Goal: Task Accomplishment & Management: Use online tool/utility

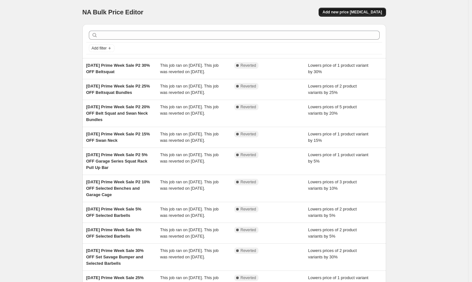
click at [384, 12] on button "Add new price [MEDICAL_DATA]" at bounding box center [351, 12] width 67 height 9
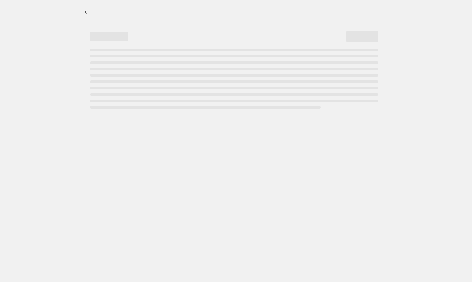
select select "percentage"
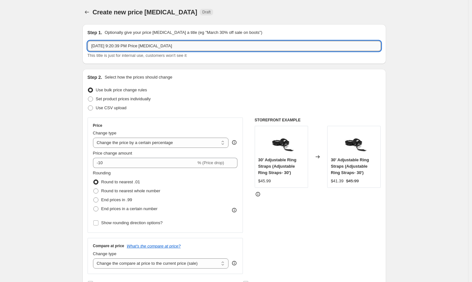
drag, startPoint x: 195, startPoint y: 47, endPoint x: 115, endPoint y: 46, distance: 80.2
click at [115, 46] on input "[DATE] 9:20:39 PM Price [MEDICAL_DATA]" at bounding box center [234, 46] width 293 height 10
click at [279, 42] on input "[DATE] Lightning Deals Up to" at bounding box center [234, 46] width 293 height 10
type input "[DATE] Lightning Deals Up to 20% OFF Overstock Items"
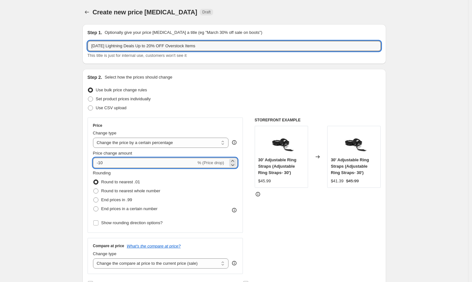
click at [124, 167] on input "-10" at bounding box center [144, 163] width 103 height 10
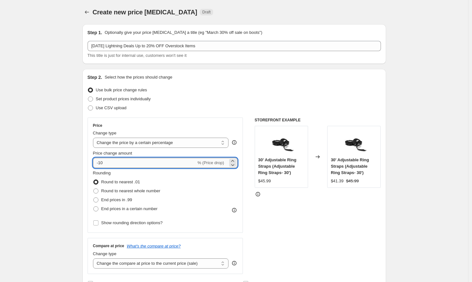
type input "-1"
type input "-20"
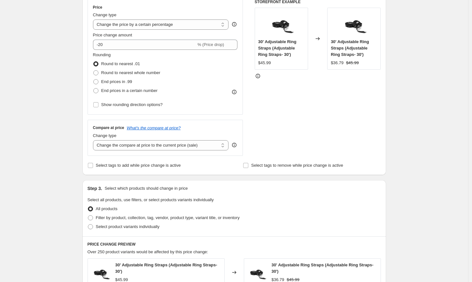
scroll to position [154, 0]
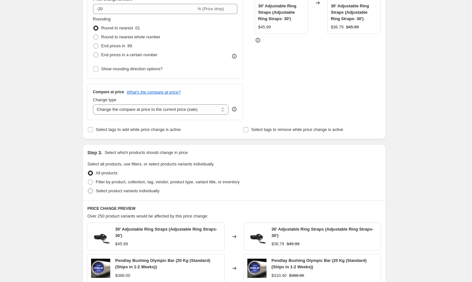
click at [119, 190] on span "Select product variants individually" at bounding box center [128, 190] width 64 height 5
click at [88, 189] on input "Select product variants individually" at bounding box center [88, 188] width 0 height 0
radio input "true"
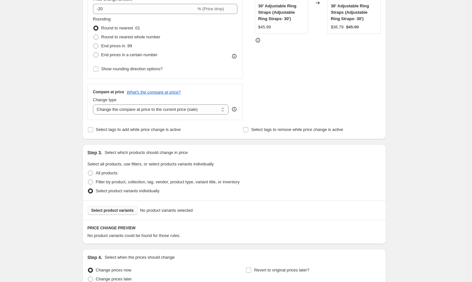
click at [118, 209] on span "Select product variants" at bounding box center [112, 210] width 42 height 5
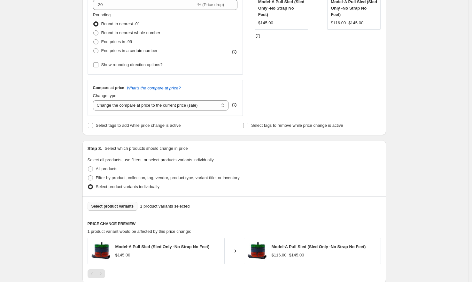
scroll to position [159, 0]
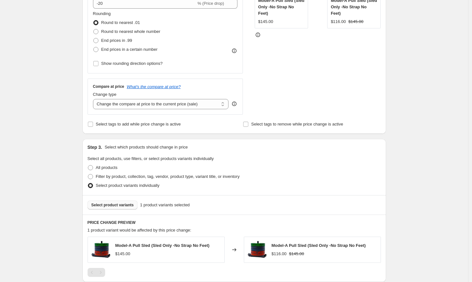
click at [113, 205] on span "Select product variants" at bounding box center [112, 204] width 42 height 5
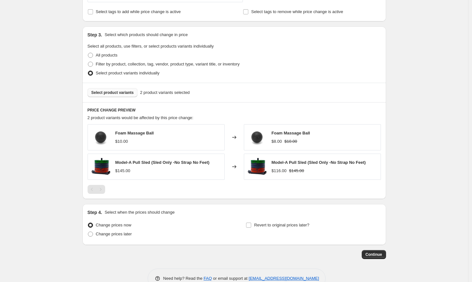
scroll to position [288, 0]
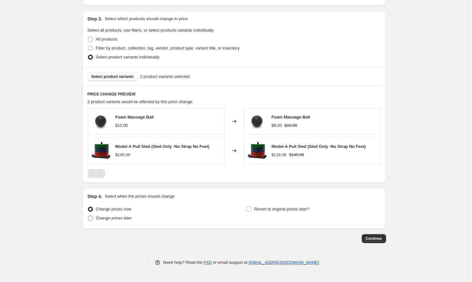
click at [106, 217] on span "Change prices later" at bounding box center [114, 218] width 36 height 5
click at [88, 216] on input "Change prices later" at bounding box center [88, 216] width 0 height 0
radio input "true"
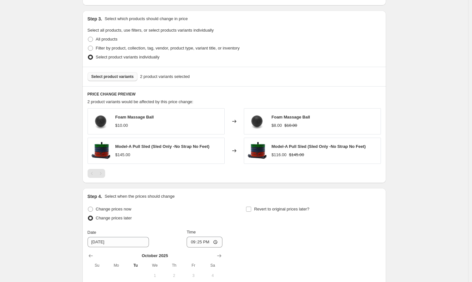
scroll to position [397, 0]
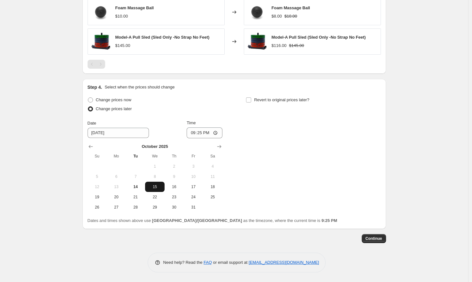
click at [158, 187] on span "15" at bounding box center [155, 186] width 14 height 5
click at [193, 131] on input "21:25" at bounding box center [205, 132] width 36 height 11
type input "00:00"
click at [274, 129] on div "Change prices now Change prices later Date [DATE] Time 00:00 [DATE] Su Mo Tu We…" at bounding box center [234, 153] width 293 height 117
click at [251, 100] on input "Revert to original prices later?" at bounding box center [248, 99] width 5 height 5
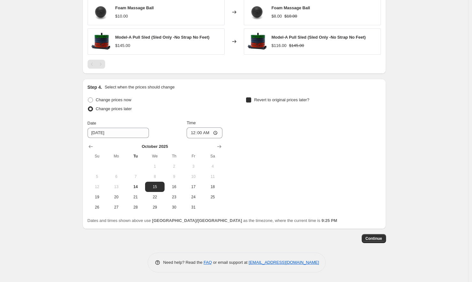
checkbox input "true"
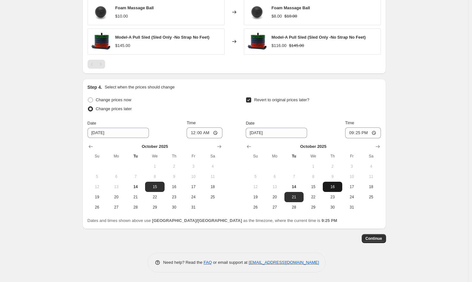
click at [333, 186] on span "16" at bounding box center [332, 186] width 14 height 5
click at [351, 134] on input "21:25" at bounding box center [363, 132] width 36 height 11
click at [353, 187] on span "17" at bounding box center [352, 186] width 14 height 5
type input "[DATE]"
click at [350, 132] on input "21:25" at bounding box center [363, 132] width 36 height 11
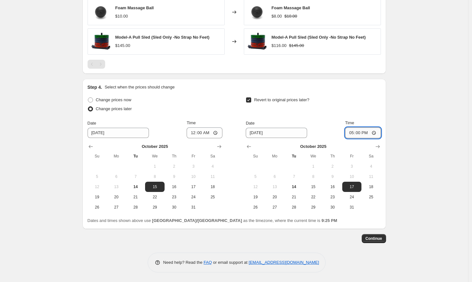
type input "05:00"
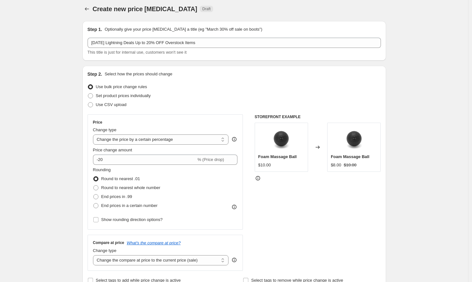
scroll to position [0, 0]
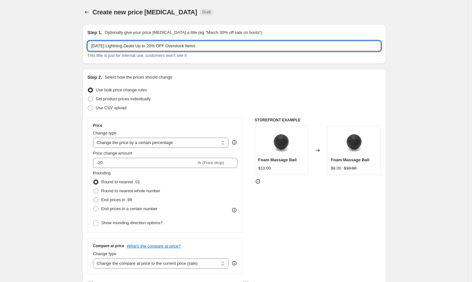
click at [116, 48] on input "[DATE] Lightning Deals Up to 20% OFF Overstock Items" at bounding box center [234, 46] width 293 height 10
click at [217, 42] on input "[DATE] 24h Lightning Deals Up to 20% OFF Overstock Items" at bounding box center [234, 46] width 293 height 10
click at [233, 46] on input "[DATE] 24h Lightning Deals Up to 20% OFF Overstock Items" at bounding box center [234, 46] width 293 height 10
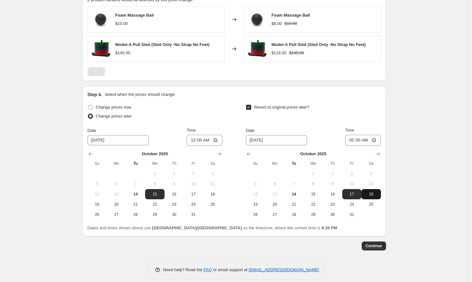
scroll to position [397, 0]
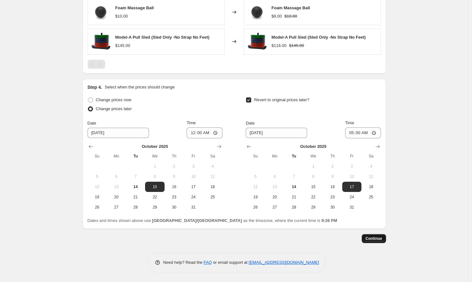
type input "[DATE] 24h Lightning Deals Up to 20% OFF Overstock Items"
click at [376, 236] on span "Continue" at bounding box center [373, 238] width 17 height 5
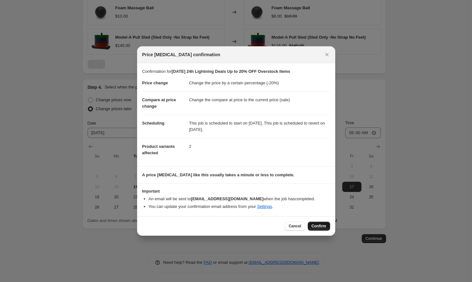
click at [316, 225] on span "Confirm" at bounding box center [318, 226] width 15 height 5
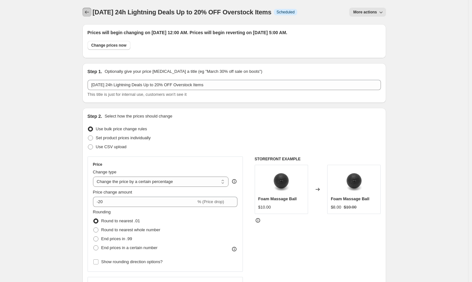
click at [87, 9] on icon "Price change jobs" at bounding box center [87, 12] width 6 height 6
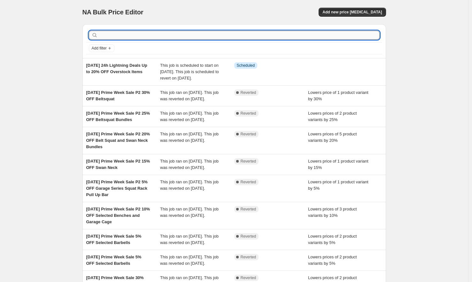
click at [137, 34] on input "text" at bounding box center [239, 35] width 280 height 9
paste input "[DATE] 24h Lightning Deals Up to 20% OFF Overstock Items"
type input "[DATE] 24h Lightning Deals Up to 20% OFF Overstock Items"
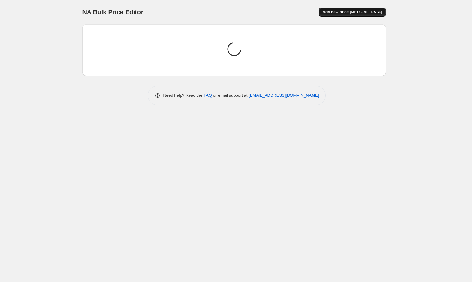
click at [348, 10] on span "Add new price [MEDICAL_DATA]" at bounding box center [351, 12] width 59 height 5
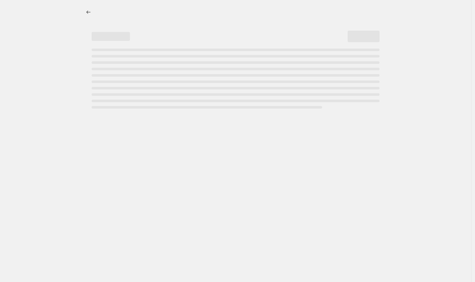
select select "percentage"
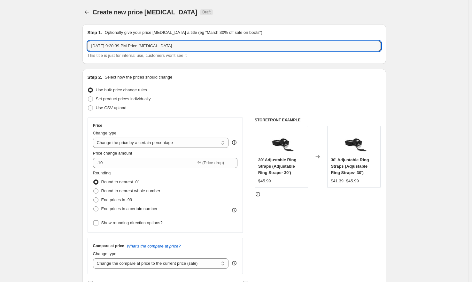
drag, startPoint x: 198, startPoint y: 49, endPoint x: 59, endPoint y: 31, distance: 139.8
paste input "[PERSON_NAME] 15 2025 24h Lightning Deals Up to 20% OFF Overstock Items"
click at [186, 46] on input "[DATE] 24h Lightning Deals Up to 20% OFF Overstock Items" at bounding box center [234, 46] width 293 height 10
type input "[DATE] 24h Lightning Deals Up to 5% OFF Overstock Items"
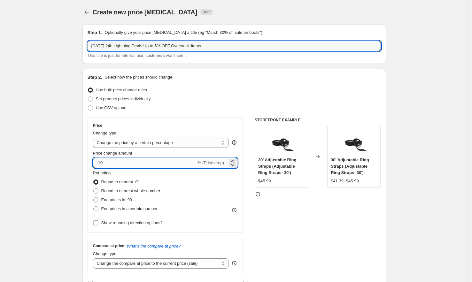
click at [125, 163] on input "-10" at bounding box center [144, 163] width 103 height 10
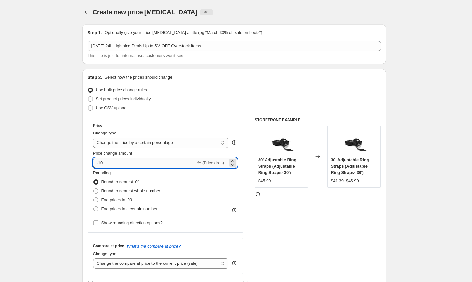
type input "-1"
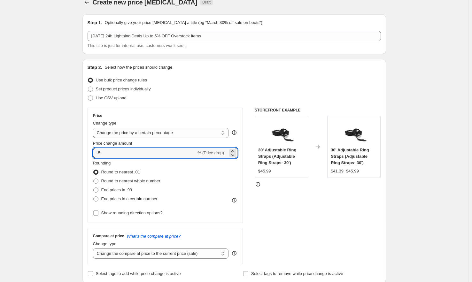
scroll to position [116, 0]
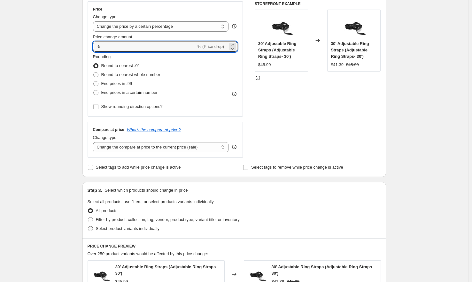
type input "-5"
click at [114, 227] on span "Select product variants individually" at bounding box center [128, 228] width 64 height 5
click at [88, 226] on input "Select product variants individually" at bounding box center [88, 226] width 0 height 0
radio input "true"
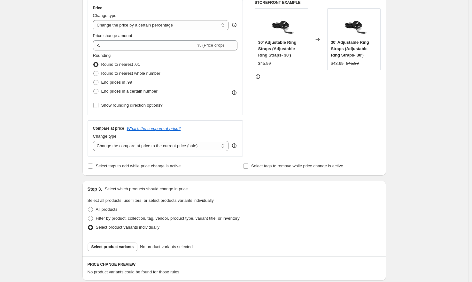
scroll to position [119, 0]
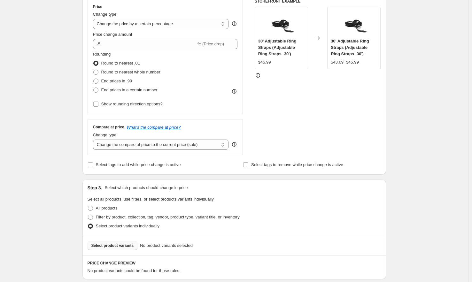
click at [133, 245] on span "Select product variants" at bounding box center [112, 245] width 42 height 5
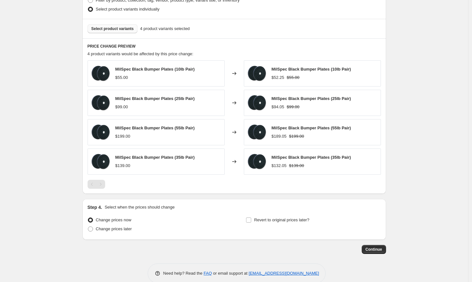
scroll to position [337, 0]
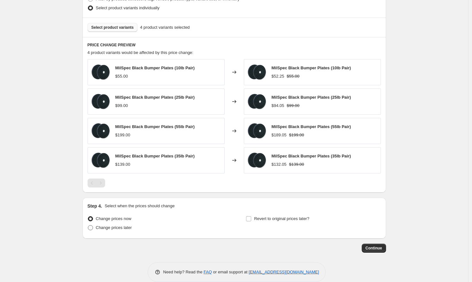
click at [114, 227] on span "Change prices later" at bounding box center [114, 227] width 36 height 5
click at [88, 225] on input "Change prices later" at bounding box center [88, 225] width 0 height 0
radio input "true"
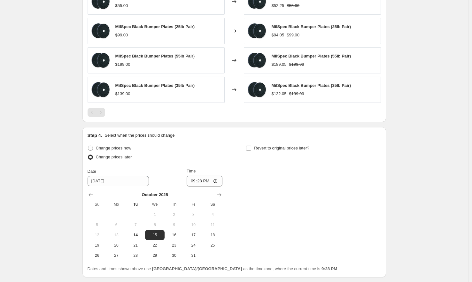
scroll to position [456, 0]
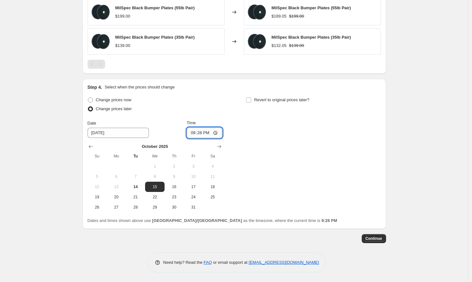
click at [193, 132] on input "21:28" at bounding box center [205, 132] width 36 height 11
type input "00:00"
click at [284, 116] on div "Change prices now Change prices later Date [DATE] Time 00:00 [DATE] Su Mo Tu We…" at bounding box center [234, 153] width 293 height 117
click at [262, 104] on label "Revert to original prices later?" at bounding box center [278, 99] width 64 height 9
click at [251, 103] on input "Revert to original prices later?" at bounding box center [248, 99] width 5 height 5
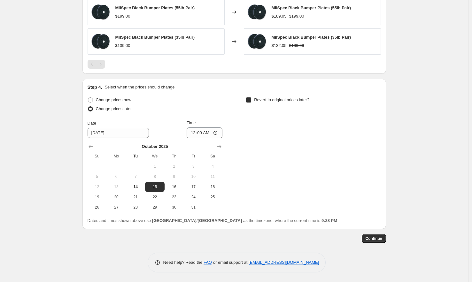
checkbox input "true"
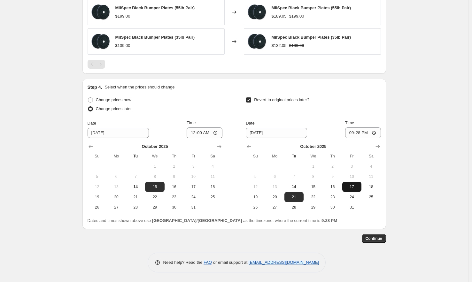
click at [348, 186] on span "17" at bounding box center [352, 186] width 14 height 5
type input "[DATE]"
click at [351, 134] on input "21:28" at bounding box center [363, 132] width 36 height 11
type input "05:00"
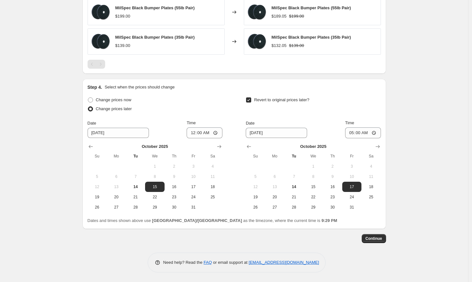
drag, startPoint x: 374, startPoint y: 239, endPoint x: 412, endPoint y: 198, distance: 55.1
click at [372, 240] on span "Continue" at bounding box center [373, 238] width 17 height 5
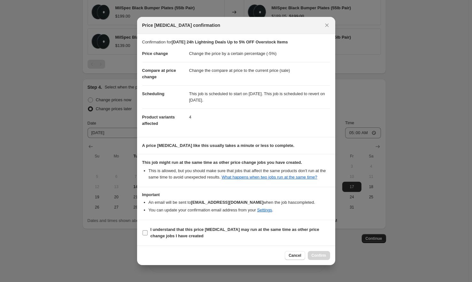
click at [194, 235] on span "I understand that this price [MEDICAL_DATA] may run at the same time as other p…" at bounding box center [239, 232] width 179 height 13
click at [148, 235] on input "I understand that this price [MEDICAL_DATA] may run at the same time as other p…" at bounding box center [144, 232] width 5 height 5
checkbox input "true"
click at [313, 257] on span "Confirm" at bounding box center [318, 255] width 15 height 5
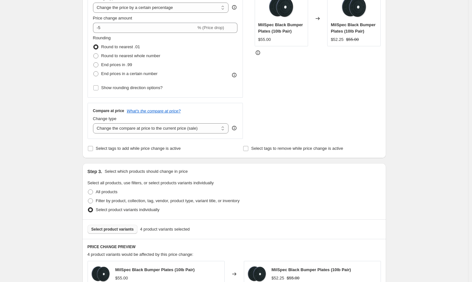
scroll to position [173, 0]
click at [122, 232] on span "Select product variants" at bounding box center [112, 229] width 42 height 5
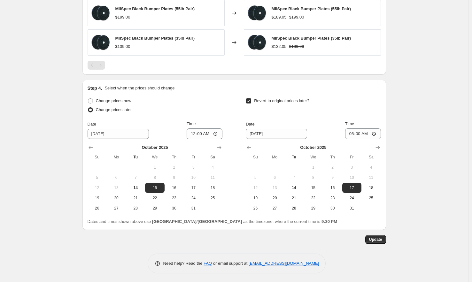
scroll to position [524, 0]
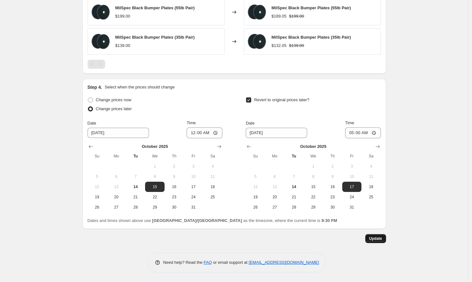
click at [379, 240] on span "Update" at bounding box center [375, 238] width 13 height 5
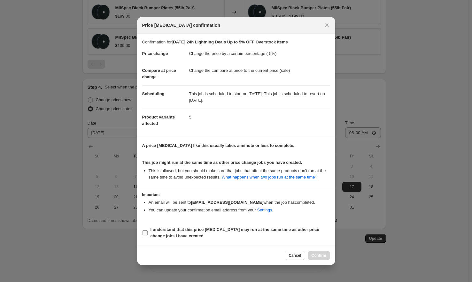
click at [241, 234] on b "I understand that this price [MEDICAL_DATA] may run at the same time as other p…" at bounding box center [234, 232] width 169 height 11
click at [148, 234] on input "I understand that this price [MEDICAL_DATA] may run at the same time as other p…" at bounding box center [144, 232] width 5 height 5
checkbox input "true"
click at [313, 255] on button "Confirm" at bounding box center [319, 255] width 22 height 9
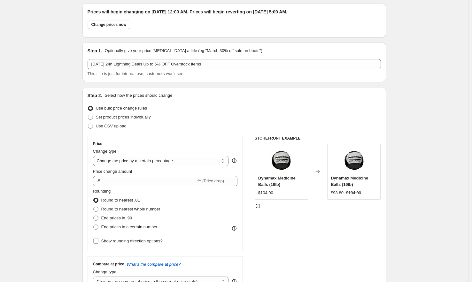
scroll to position [0, 0]
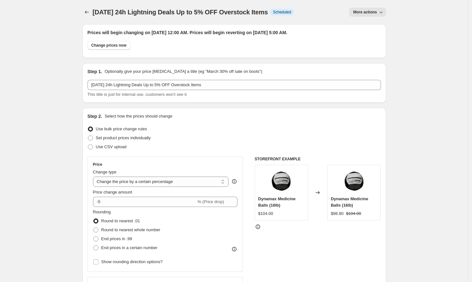
drag, startPoint x: 295, startPoint y: 12, endPoint x: 95, endPoint y: 14, distance: 199.6
click at [95, 14] on span "[DATE] 24h Lightning Deals Up to 5% OFF Overstock Items" at bounding box center [180, 12] width 175 height 7
copy span "[DATE] 24h Lightning Deals Up to 5% OFF Overstock Items"
click at [90, 12] on icon "Price change jobs" at bounding box center [87, 12] width 6 height 6
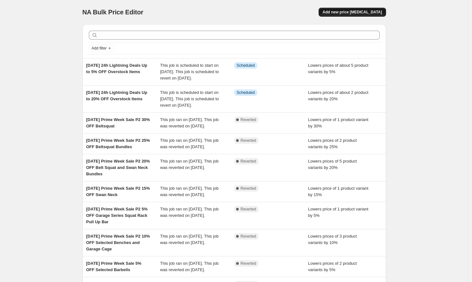
click at [372, 10] on span "Add new price [MEDICAL_DATA]" at bounding box center [351, 12] width 59 height 5
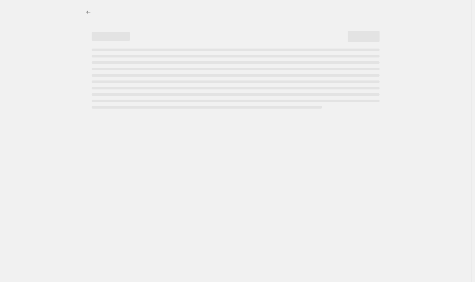
select select "percentage"
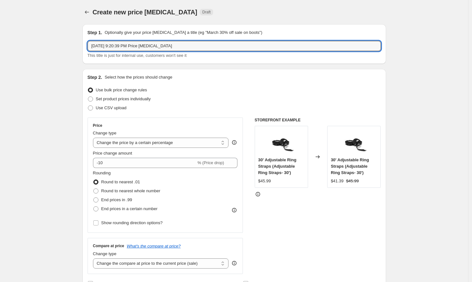
drag, startPoint x: 167, startPoint y: 44, endPoint x: 68, endPoint y: 31, distance: 99.9
paste input "[PERSON_NAME] 15 2025 24h Lightning Deals Up to 5% OFF Overstock Items"
drag, startPoint x: 230, startPoint y: 45, endPoint x: 44, endPoint y: 41, distance: 185.6
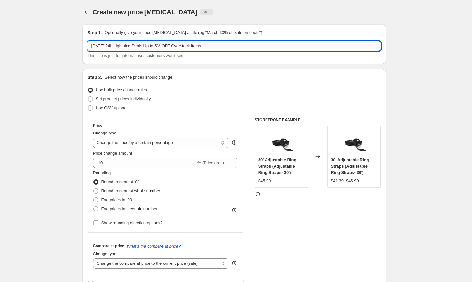
click at [183, 48] on input "[DATE] 24h Lightning Deals Up to 5% OFF Overstock Items" at bounding box center [234, 46] width 293 height 10
type input "[DATE] 24h Lightning Deals Up to 10% OFF Overstock Items"
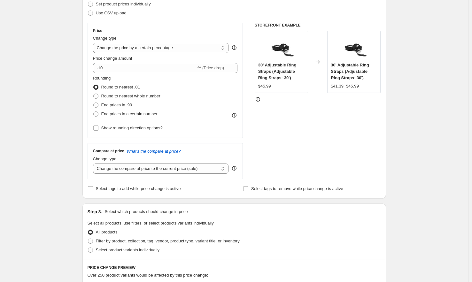
scroll to position [101, 0]
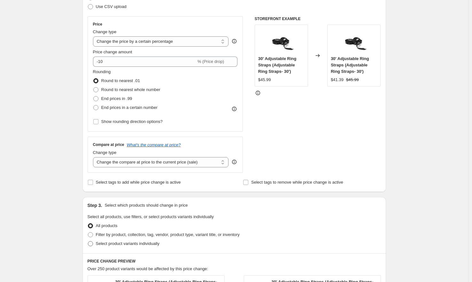
click at [120, 246] on span "Select product variants individually" at bounding box center [128, 243] width 64 height 6
click at [88, 241] on input "Select product variants individually" at bounding box center [88, 241] width 0 height 0
radio input "true"
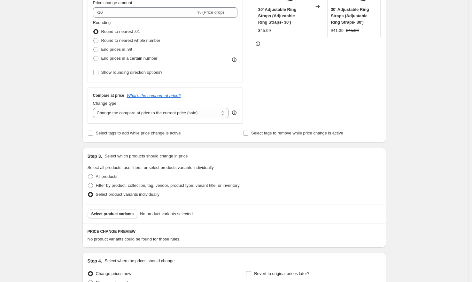
scroll to position [153, 0]
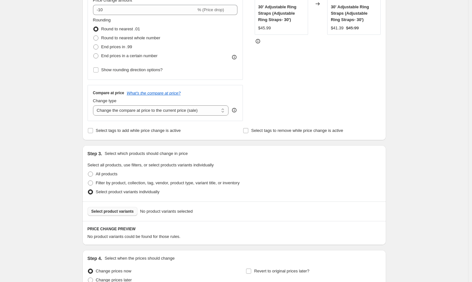
click at [120, 211] on span "Select product variants" at bounding box center [112, 211] width 42 height 5
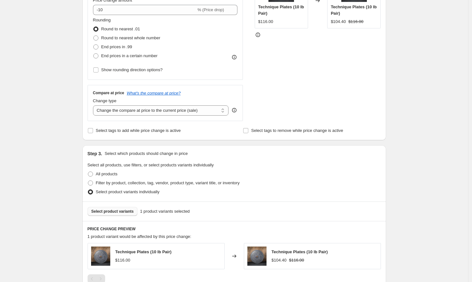
click at [130, 212] on span "Select product variants" at bounding box center [112, 211] width 42 height 5
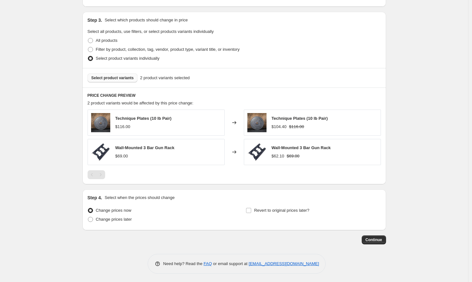
scroll to position [288, 0]
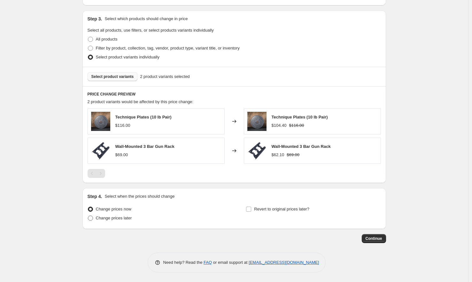
click at [100, 214] on label "Change prices later" at bounding box center [110, 218] width 44 height 9
click at [88, 216] on input "Change prices later" at bounding box center [88, 216] width 0 height 0
radio input "true"
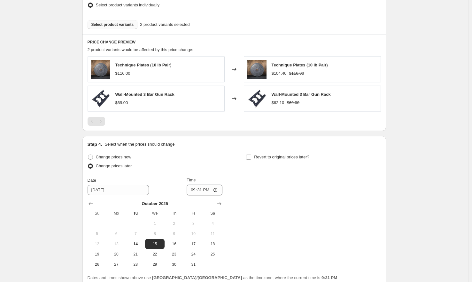
scroll to position [340, 0]
click at [157, 243] on span "15" at bounding box center [155, 243] width 14 height 5
click at [195, 190] on input "21:31" at bounding box center [205, 189] width 36 height 11
type input "00:00"
click at [255, 155] on label "Revert to original prices later?" at bounding box center [278, 156] width 64 height 9
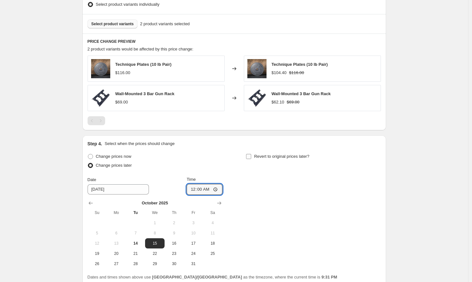
click at [251, 155] on input "Revert to original prices later?" at bounding box center [248, 156] width 5 height 5
checkbox input "true"
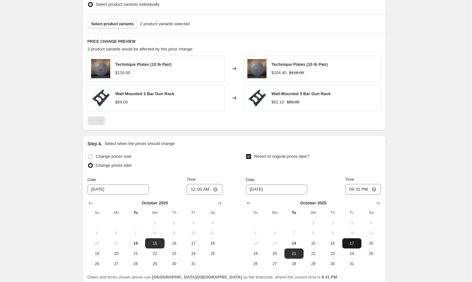
click at [356, 241] on span "17" at bounding box center [352, 243] width 14 height 5
type input "[DATE]"
click at [354, 193] on input "21:31" at bounding box center [363, 189] width 36 height 11
type input "05:00"
drag, startPoint x: 463, startPoint y: 168, endPoint x: 455, endPoint y: 172, distance: 9.6
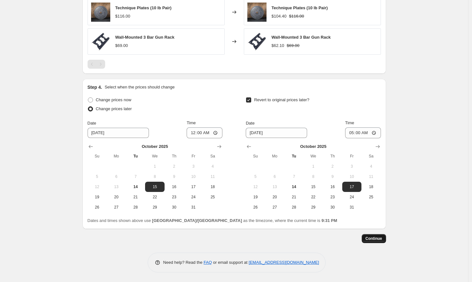
click at [373, 237] on span "Continue" at bounding box center [373, 238] width 17 height 5
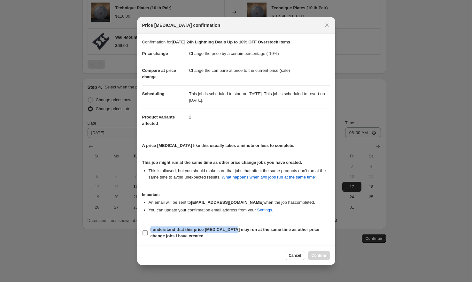
click at [236, 230] on label "I understand that this price [MEDICAL_DATA] may run at the same time as other p…" at bounding box center [236, 232] width 188 height 15
click at [258, 239] on span "I understand that this price [MEDICAL_DATA] may run at the same time as other p…" at bounding box center [239, 232] width 179 height 13
click at [148, 235] on input "I understand that this price [MEDICAL_DATA] may run at the same time as other p…" at bounding box center [144, 232] width 5 height 5
checkbox input "true"
click at [313, 258] on span "Confirm" at bounding box center [318, 255] width 15 height 5
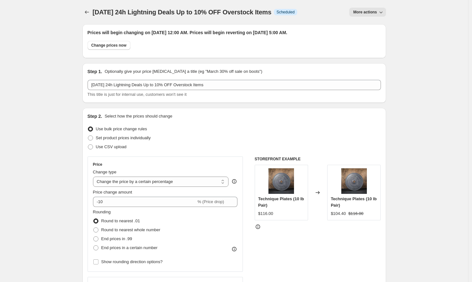
drag, startPoint x: 299, startPoint y: 12, endPoint x: 133, endPoint y: 11, distance: 166.4
click at [129, 11] on div "[DATE] 24h Lightning Deals Up to 10% OFF Overstock Items Info Scheduled" at bounding box center [195, 12] width 204 height 9
click at [313, 18] on div "[DATE] 24h Lightning Deals Up to 10% OFF Overstock Items. This page is ready [D…" at bounding box center [233, 12] width 303 height 24
drag, startPoint x: 298, startPoint y: 12, endPoint x: 94, endPoint y: 11, distance: 204.4
click at [94, 11] on div "[DATE] 24h Lightning Deals Up to 10% OFF Overstock Items Info Scheduled" at bounding box center [195, 12] width 204 height 9
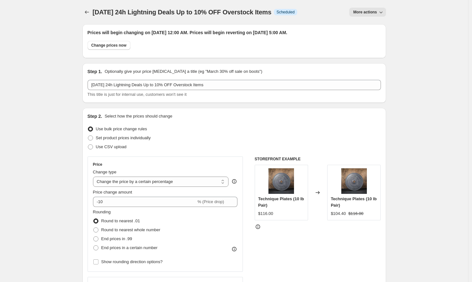
copy span "[DATE] 24h Lightning Deals Up to 10% OFF Overstock Items"
click at [90, 11] on icon "Price change jobs" at bounding box center [87, 12] width 6 height 6
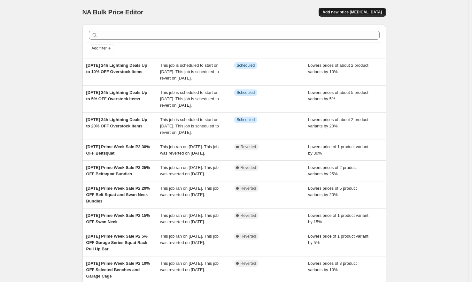
click at [369, 11] on span "Add new price [MEDICAL_DATA]" at bounding box center [351, 12] width 59 height 5
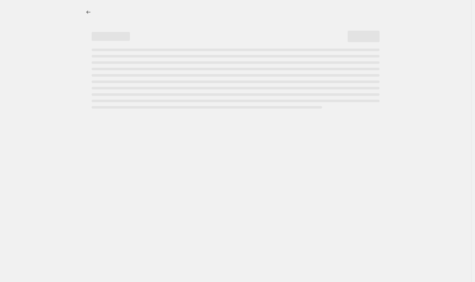
select select "percentage"
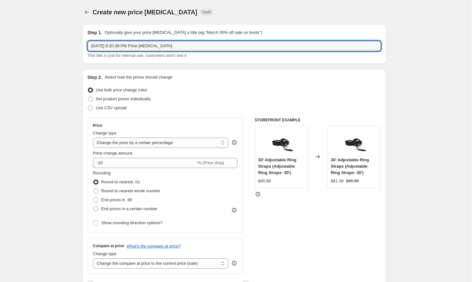
drag, startPoint x: 178, startPoint y: 45, endPoint x: 72, endPoint y: 40, distance: 106.8
paste input "[PERSON_NAME] 15 2025 24h Lightning Deals Up to 10% OFF Overstock Items"
click at [184, 45] on input "[DATE] 24h Lightning Deals Up to 10% OFF Overstock Items" at bounding box center [234, 46] width 293 height 10
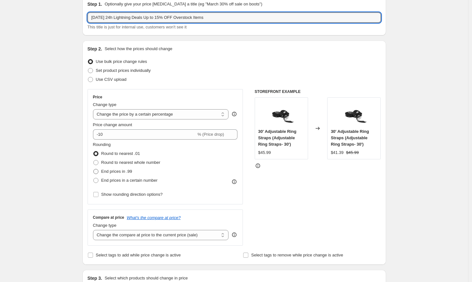
scroll to position [120, 0]
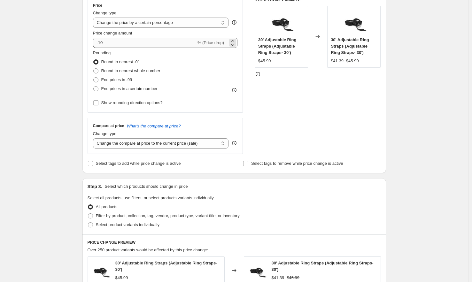
type input "[DATE] 24h Lightning Deals Up to 15% OFF Overstock Items"
click at [117, 40] on input "-10" at bounding box center [144, 43] width 103 height 10
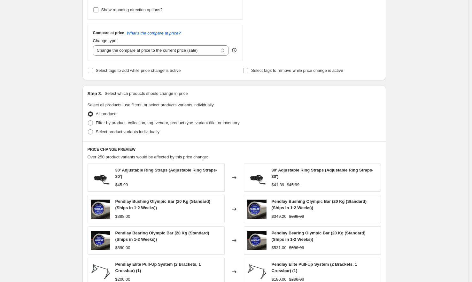
scroll to position [222, 0]
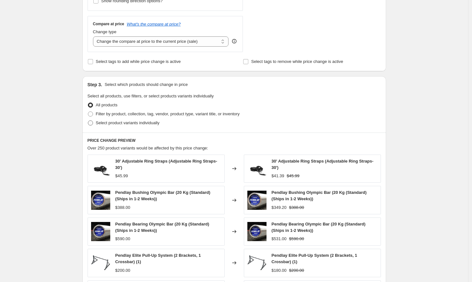
type input "-15"
click at [142, 122] on span "Select product variants individually" at bounding box center [128, 122] width 64 height 5
click at [88, 121] on input "Select product variants individually" at bounding box center [88, 120] width 0 height 0
radio input "true"
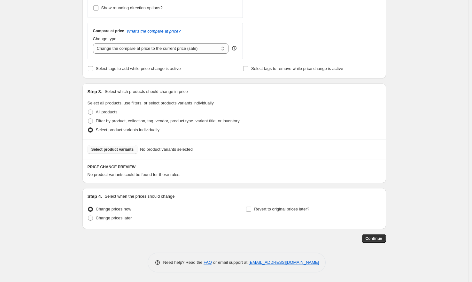
scroll to position [215, 0]
click at [120, 151] on span "Select product variants" at bounding box center [112, 149] width 42 height 5
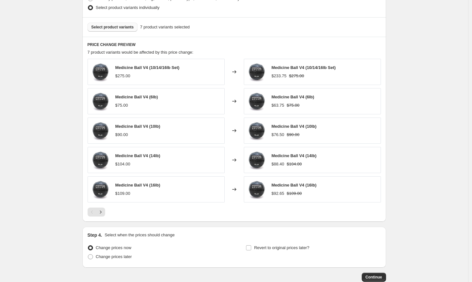
scroll to position [338, 0]
click at [130, 28] on span "Select product variants" at bounding box center [112, 26] width 42 height 5
click at [115, 257] on span "Change prices later" at bounding box center [114, 256] width 36 height 5
click at [88, 254] on input "Change prices later" at bounding box center [88, 254] width 0 height 0
radio input "true"
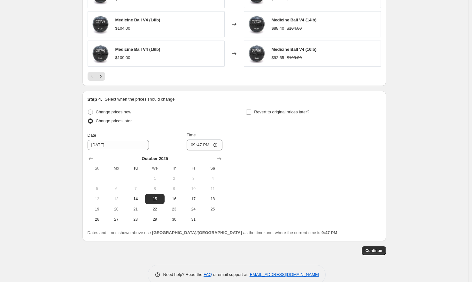
scroll to position [485, 0]
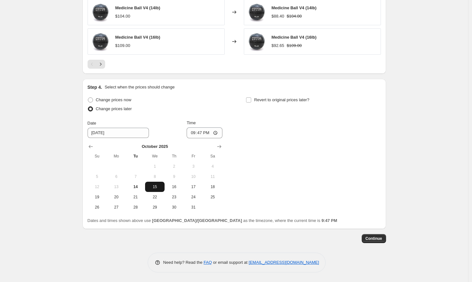
click at [156, 185] on span "15" at bounding box center [155, 186] width 14 height 5
click at [194, 133] on input "21:47" at bounding box center [205, 132] width 36 height 11
type input "00:00"
click at [275, 102] on span "Revert to original prices later?" at bounding box center [281, 99] width 55 height 5
click at [251, 102] on input "Revert to original prices later?" at bounding box center [248, 99] width 5 height 5
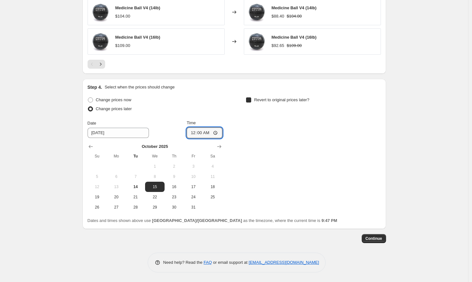
checkbox input "true"
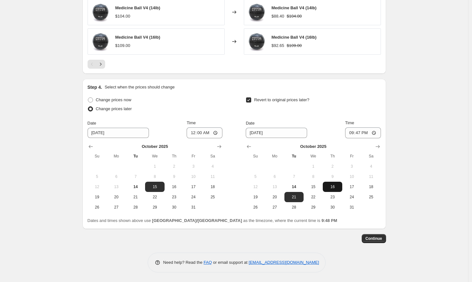
click at [337, 186] on span "16" at bounding box center [332, 186] width 14 height 5
type input "[DATE]"
click at [349, 133] on input "21:47" at bounding box center [363, 132] width 36 height 11
type input "06:00"
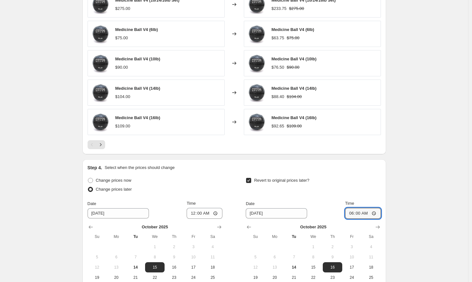
scroll to position [405, 0]
click at [351, 214] on input "06:00" at bounding box center [363, 213] width 36 height 11
type input "05:00"
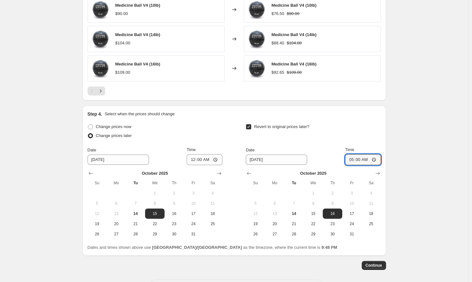
scroll to position [485, 0]
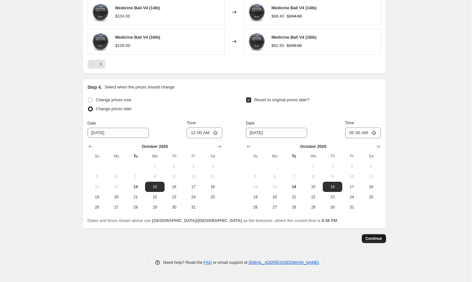
click at [379, 239] on span "Continue" at bounding box center [373, 238] width 17 height 5
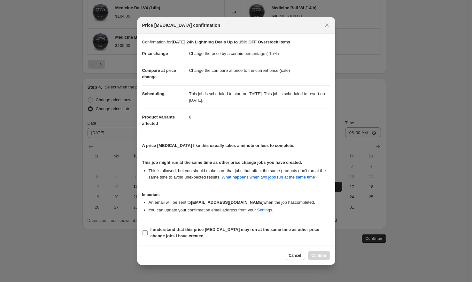
click at [263, 231] on b "I understand that this price [MEDICAL_DATA] may run at the same time as other p…" at bounding box center [234, 232] width 169 height 11
click at [148, 231] on input "I understand that this price [MEDICAL_DATA] may run at the same time as other p…" at bounding box center [144, 232] width 5 height 5
checkbox input "true"
click at [318, 256] on button "Confirm" at bounding box center [319, 255] width 22 height 9
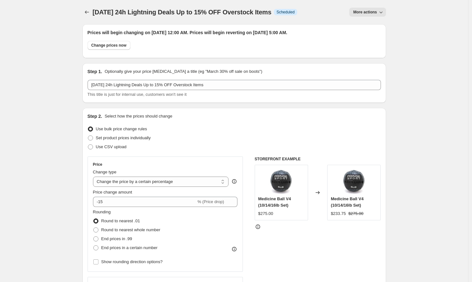
click at [297, 13] on div "[DATE] 24h Lightning Deals Up to 15% OFF Overstock Items Info Scheduled" at bounding box center [195, 12] width 204 height 9
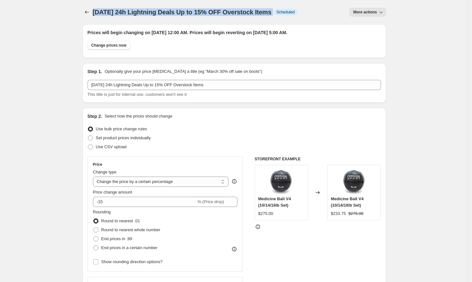
drag, startPoint x: 300, startPoint y: 12, endPoint x: 94, endPoint y: 11, distance: 206.0
click at [94, 11] on div "[DATE] 24h Lightning Deals Up to 15% OFF Overstock Items Info Scheduled" at bounding box center [195, 12] width 204 height 9
copy div "[DATE] 24h Lightning Deals Up to 15% OFF Overstock Items Info"
click at [89, 13] on icon "Price change jobs" at bounding box center [87, 12] width 6 height 6
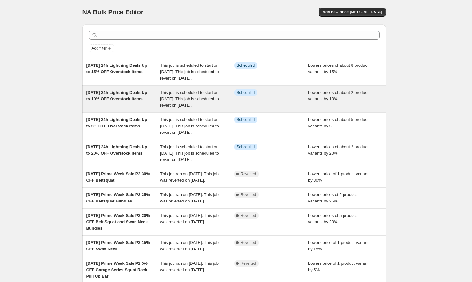
click at [197, 108] on span "This job is scheduled to start on [DATE]. This job is scheduled to revert on [D…" at bounding box center [189, 99] width 59 height 18
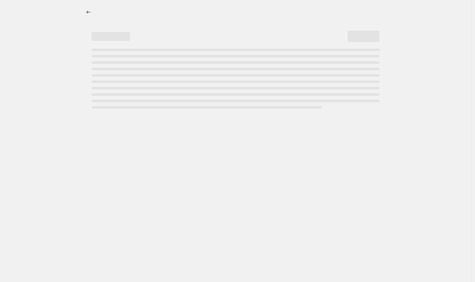
select select "percentage"
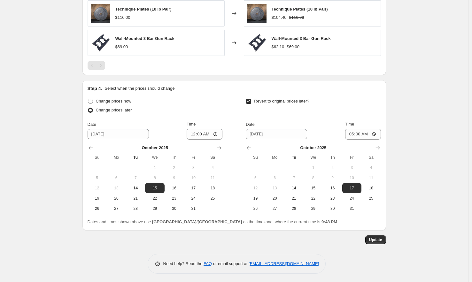
scroll to position [436, 0]
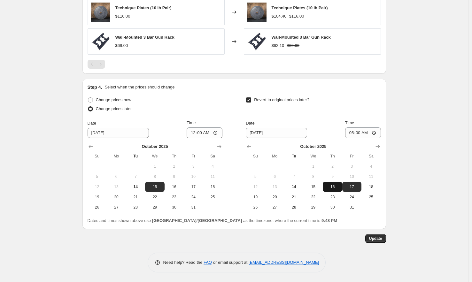
click at [339, 186] on span "16" at bounding box center [332, 186] width 14 height 5
type input "[DATE]"
click at [352, 133] on input "05:00" at bounding box center [363, 132] width 36 height 11
type input "06:00"
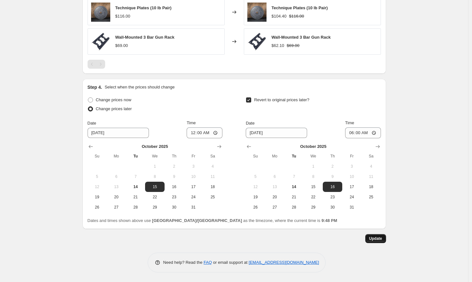
click at [381, 236] on span "Update" at bounding box center [375, 238] width 13 height 5
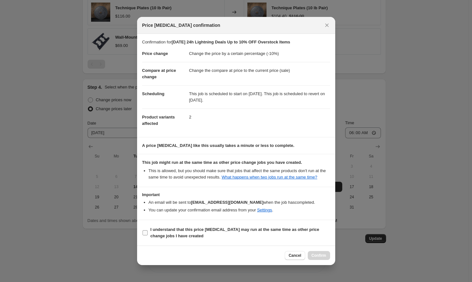
click at [271, 231] on b "I understand that this price [MEDICAL_DATA] may run at the same time as other p…" at bounding box center [234, 232] width 169 height 11
click at [148, 231] on input "I understand that this price [MEDICAL_DATA] may run at the same time as other p…" at bounding box center [144, 232] width 5 height 5
checkbox input "true"
click at [315, 258] on span "Confirm" at bounding box center [318, 255] width 15 height 5
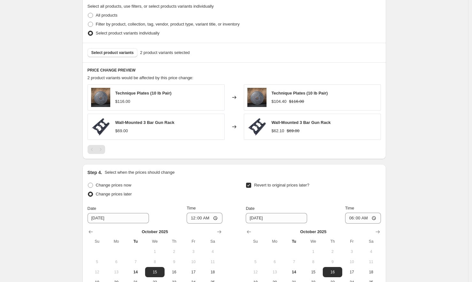
scroll to position [436, 0]
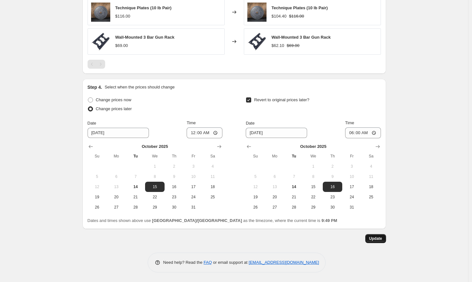
click at [375, 236] on span "Update" at bounding box center [375, 238] width 13 height 5
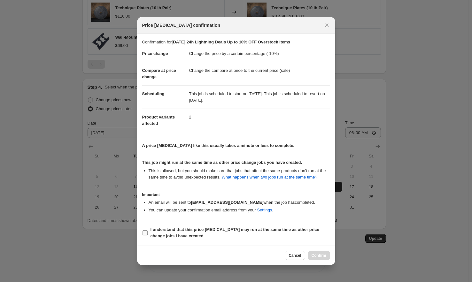
click at [235, 232] on b "I understand that this price [MEDICAL_DATA] may run at the same time as other p…" at bounding box center [234, 232] width 169 height 11
click at [148, 232] on input "I understand that this price [MEDICAL_DATA] may run at the same time as other p…" at bounding box center [144, 232] width 5 height 5
checkbox input "true"
drag, startPoint x: 293, startPoint y: 257, endPoint x: 353, endPoint y: 255, distance: 60.1
click at [353, 282] on div "Price [MEDICAL_DATA] confirmation Confirmation for [DATE] 24h Lightning Deals U…" at bounding box center [236, 282] width 472 height 0
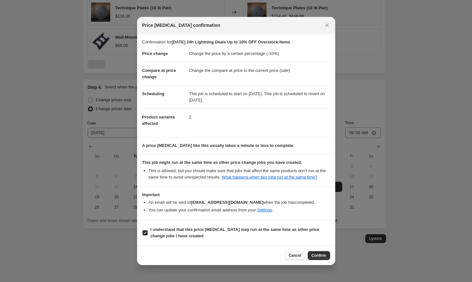
click at [299, 258] on span "Cancel" at bounding box center [294, 255] width 12 height 5
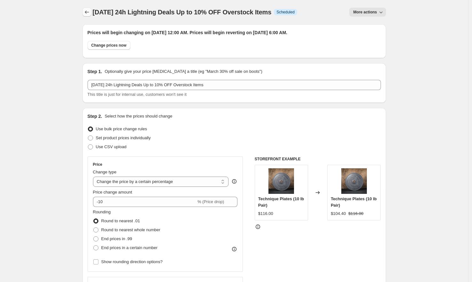
click at [88, 14] on icon "Price change jobs" at bounding box center [87, 12] width 6 height 6
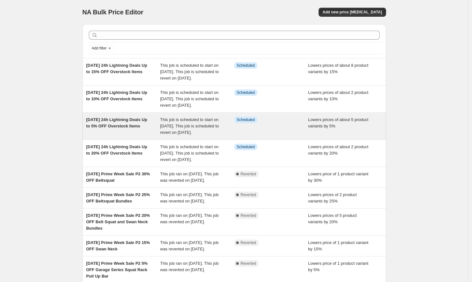
click at [266, 136] on div "Info Scheduled" at bounding box center [271, 126] width 74 height 19
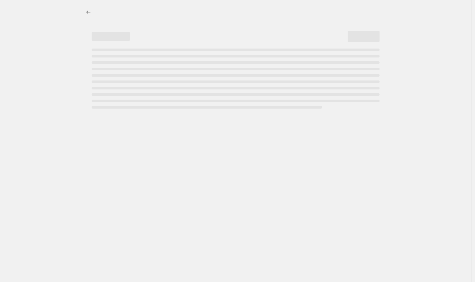
select select "percentage"
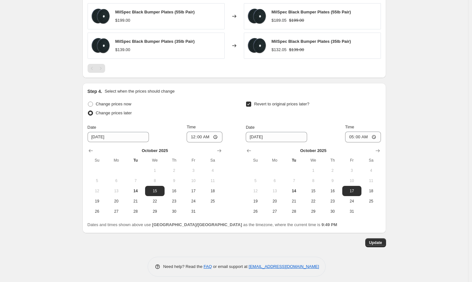
scroll to position [524, 0]
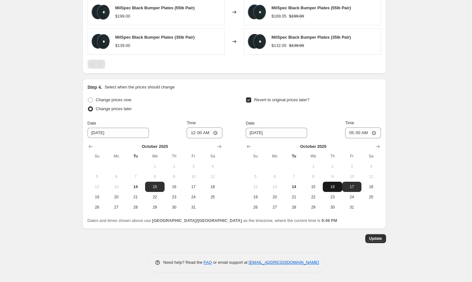
click at [336, 187] on span "16" at bounding box center [332, 186] width 14 height 5
type input "[DATE]"
click at [349, 134] on input "05:00" at bounding box center [363, 132] width 36 height 11
type input "06:00"
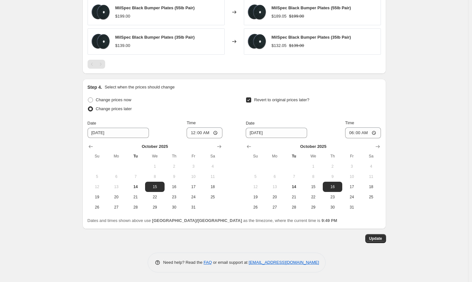
click at [383, 241] on button "Update" at bounding box center [375, 238] width 21 height 9
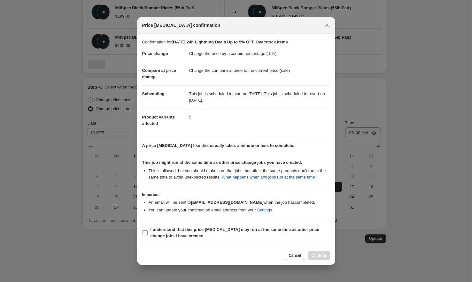
click at [207, 237] on span "I understand that this price [MEDICAL_DATA] may run at the same time as other p…" at bounding box center [239, 232] width 179 height 13
click at [148, 235] on input "I understand that this price [MEDICAL_DATA] may run at the same time as other p…" at bounding box center [144, 232] width 5 height 5
checkbox input "true"
click at [314, 257] on span "Confirm" at bounding box center [318, 255] width 15 height 5
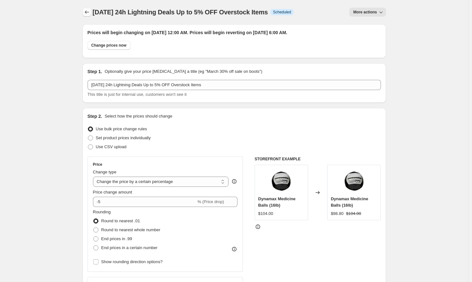
click at [88, 10] on icon "Price change jobs" at bounding box center [87, 12] width 6 height 6
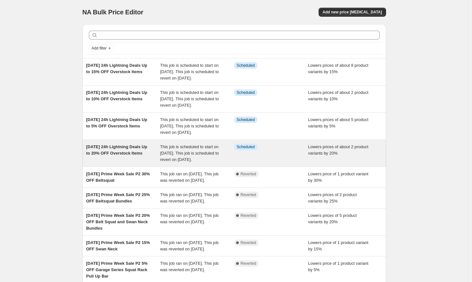
click at [260, 150] on div "Info Scheduled" at bounding box center [266, 147] width 65 height 6
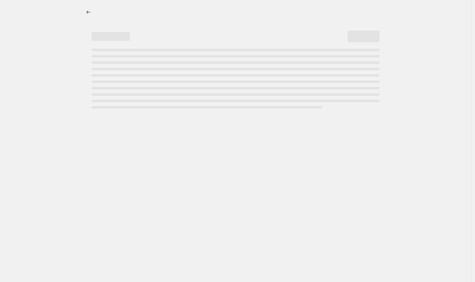
select select "percentage"
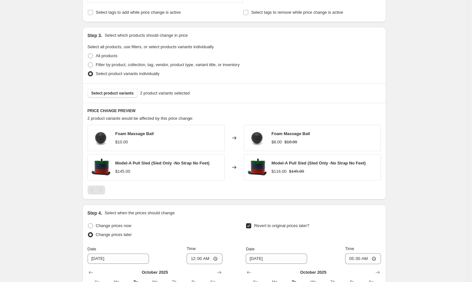
scroll to position [436, 0]
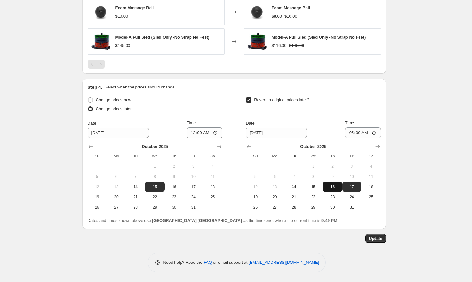
click at [339, 187] on span "16" at bounding box center [332, 186] width 14 height 5
type input "[DATE]"
click at [351, 136] on input "05:00" at bounding box center [363, 132] width 36 height 11
type input "06:00"
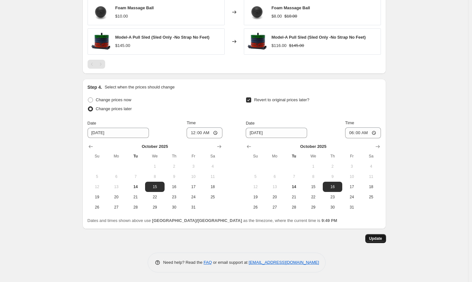
click at [378, 237] on span "Update" at bounding box center [375, 238] width 13 height 5
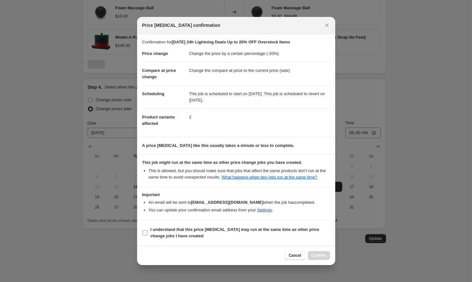
drag, startPoint x: 280, startPoint y: 228, endPoint x: 277, endPoint y: 231, distance: 4.5
click at [280, 228] on section "I understand that this price [MEDICAL_DATA] may run at the same time as other p…" at bounding box center [236, 233] width 198 height 26
click at [277, 231] on b "I understand that this price [MEDICAL_DATA] may run at the same time as other p…" at bounding box center [234, 232] width 169 height 11
click at [148, 231] on input "I understand that this price [MEDICAL_DATA] may run at the same time as other p…" at bounding box center [144, 232] width 5 height 5
checkbox input "true"
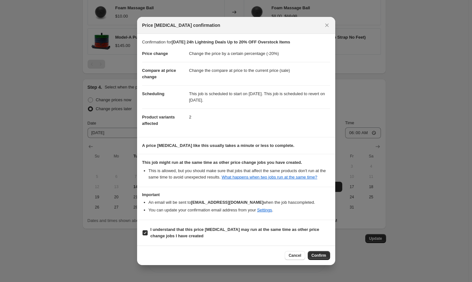
click at [317, 258] on span "Confirm" at bounding box center [318, 255] width 15 height 5
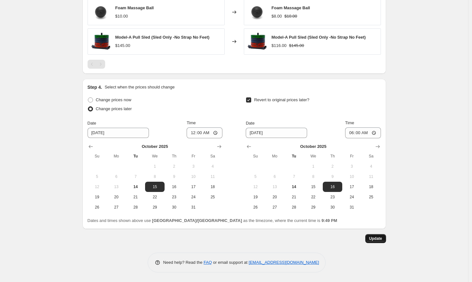
click at [382, 240] on span "Update" at bounding box center [375, 238] width 13 height 5
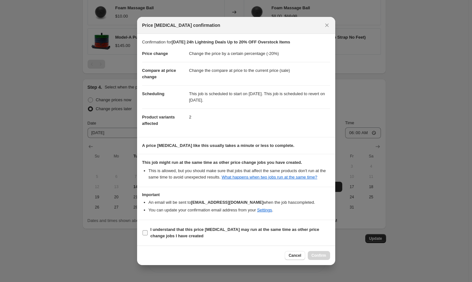
click at [274, 236] on span "I understand that this price [MEDICAL_DATA] may run at the same time as other p…" at bounding box center [239, 232] width 179 height 13
click at [148, 235] on input "I understand that this price [MEDICAL_DATA] may run at the same time as other p…" at bounding box center [144, 232] width 5 height 5
checkbox input "true"
click at [315, 258] on span "Confirm" at bounding box center [318, 255] width 15 height 5
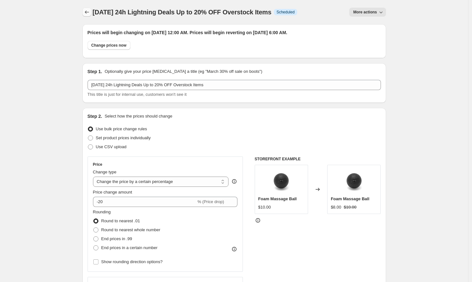
click at [90, 11] on icon "Price change jobs" at bounding box center [87, 12] width 6 height 6
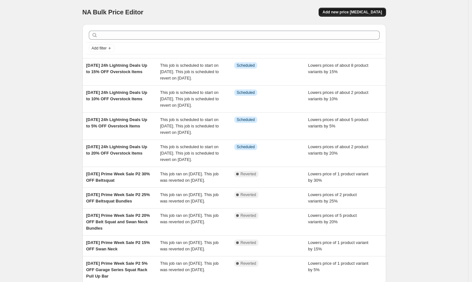
click at [363, 13] on span "Add new price [MEDICAL_DATA]" at bounding box center [351, 12] width 59 height 5
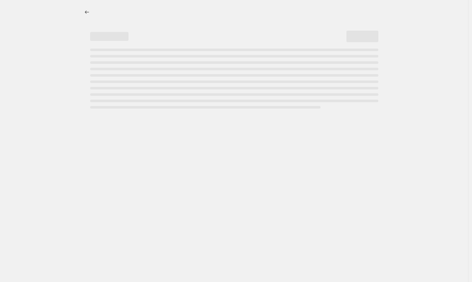
select select "percentage"
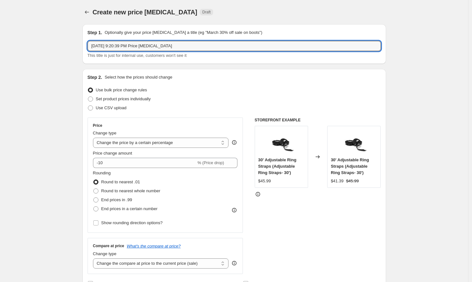
drag, startPoint x: 194, startPoint y: 46, endPoint x: 57, endPoint y: 36, distance: 137.3
paste input "[PERSON_NAME] 15 2025 24h Lightning Deals Up to 15% OFF Overstock Items Info"
click at [182, 46] on input "[DATE] 24h Lightning Deals Up to 15% OFF Overstock Items Info" at bounding box center [234, 46] width 293 height 10
type input "[DATE] 24h Lightning Deals Up to 35% OFF Overstock Items Info"
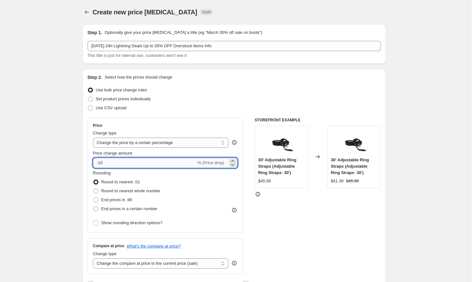
click at [115, 162] on input "-10" at bounding box center [144, 163] width 103 height 10
type input "-1"
type input "-35"
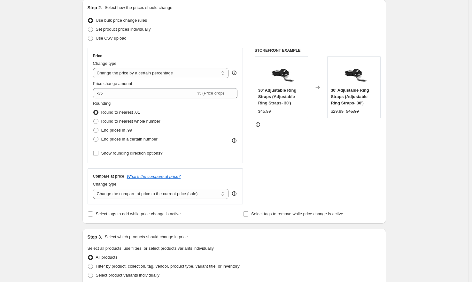
scroll to position [210, 0]
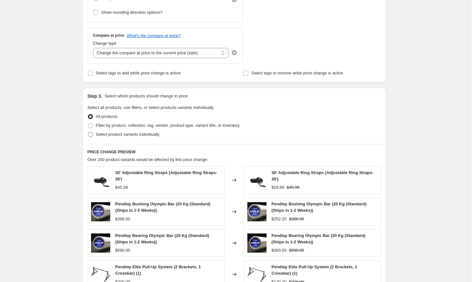
click at [111, 134] on span "Select product variants individually" at bounding box center [128, 134] width 64 height 5
click at [88, 132] on input "Select product variants individually" at bounding box center [88, 132] width 0 height 0
radio input "true"
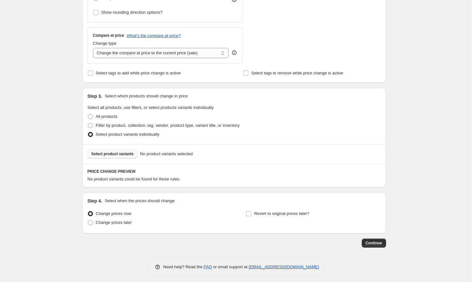
click at [128, 155] on span "Select product variants" at bounding box center [112, 153] width 42 height 5
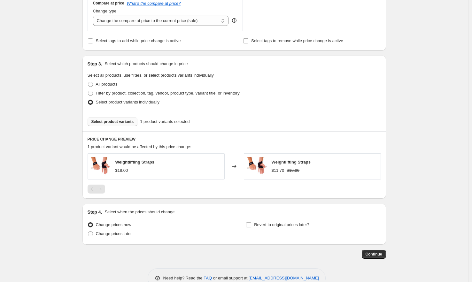
scroll to position [258, 0]
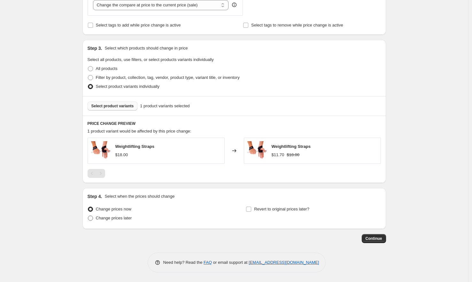
click at [123, 216] on span "Change prices later" at bounding box center [114, 218] width 36 height 5
click at [88, 216] on input "Change prices later" at bounding box center [88, 216] width 0 height 0
radio input "true"
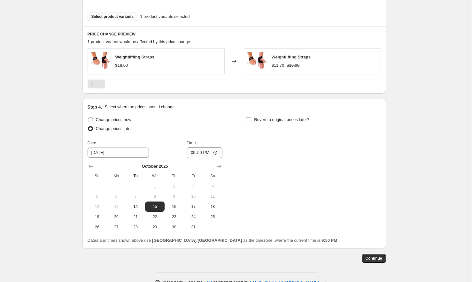
scroll to position [368, 0]
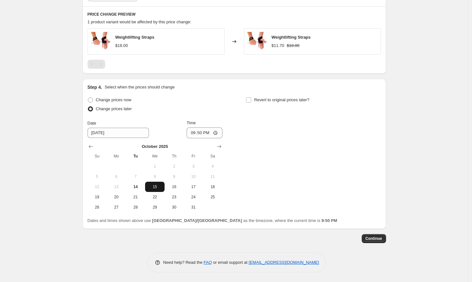
click at [156, 188] on span "15" at bounding box center [155, 186] width 14 height 5
click at [194, 131] on input "21:50" at bounding box center [205, 132] width 36 height 11
type input "00:00"
click at [263, 99] on span "Revert to original prices later?" at bounding box center [281, 99] width 55 height 5
click at [251, 99] on input "Revert to original prices later?" at bounding box center [248, 99] width 5 height 5
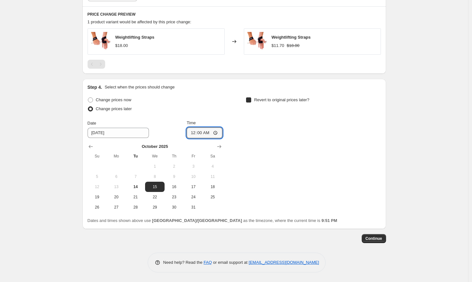
checkbox input "true"
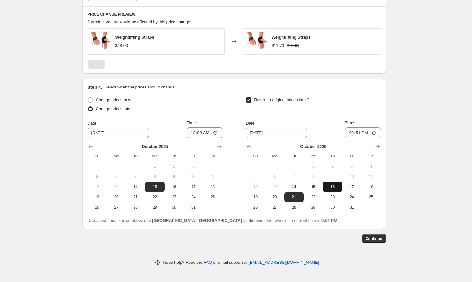
click at [333, 185] on span "16" at bounding box center [332, 186] width 14 height 5
type input "[DATE]"
click at [352, 133] on input "21:51" at bounding box center [363, 132] width 36 height 11
type input "06:00"
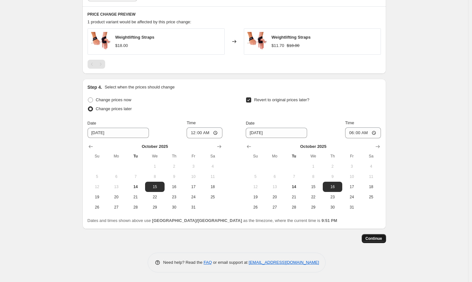
click at [377, 239] on span "Continue" at bounding box center [373, 238] width 17 height 5
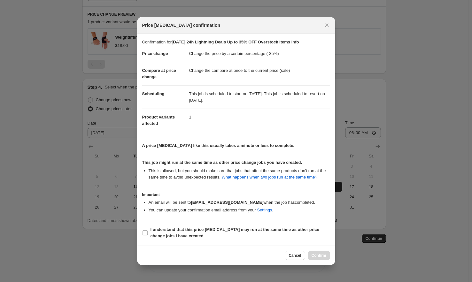
click at [268, 227] on section "I understand that this price [MEDICAL_DATA] may run at the same time as other p…" at bounding box center [236, 233] width 198 height 26
click at [269, 230] on span "I understand that this price [MEDICAL_DATA] may run at the same time as other p…" at bounding box center [239, 232] width 179 height 13
click at [148, 230] on input "I understand that this price [MEDICAL_DATA] may run at the same time as other p…" at bounding box center [144, 232] width 5 height 5
checkbox input "true"
click at [322, 256] on button "Confirm" at bounding box center [319, 255] width 22 height 9
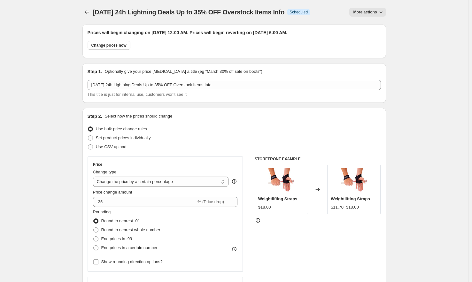
drag, startPoint x: 93, startPoint y: 12, endPoint x: 134, endPoint y: 21, distance: 42.3
click at [132, 21] on div "[DATE] 24h Lightning Deals Up to 35% OFF Overstock Items Info. This page is rea…" at bounding box center [233, 12] width 303 height 24
copy span "[DATE] 24h Lightning Deals Up to 35% OFF Overstock Items Info"
click at [90, 12] on icon "Price change jobs" at bounding box center [87, 12] width 6 height 6
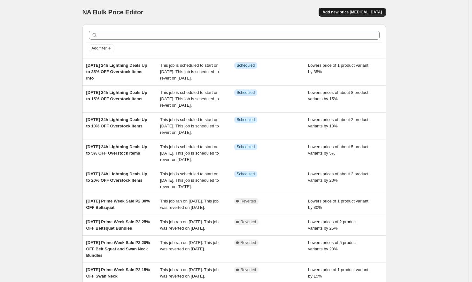
click at [372, 12] on span "Add new price [MEDICAL_DATA]" at bounding box center [351, 12] width 59 height 5
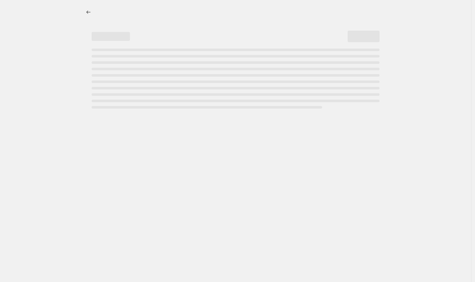
select select "percentage"
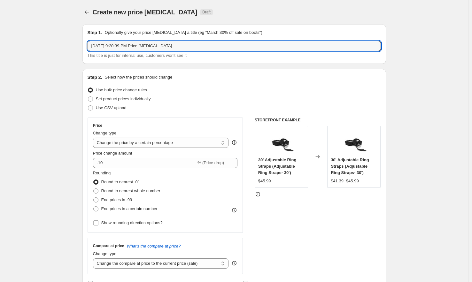
drag, startPoint x: 136, startPoint y: 41, endPoint x: 132, endPoint y: 39, distance: 4.6
click at [132, 39] on div "Step 1. Optionally give your price [MEDICAL_DATA] a title (eg "March 30% off sa…" at bounding box center [234, 43] width 293 height 29
paste input "[PERSON_NAME] 15 2025 24h Lightning Deals Up to 35% OFF Overstock Items Info"
drag, startPoint x: 185, startPoint y: 44, endPoint x: 189, endPoint y: 47, distance: 4.9
click at [186, 45] on input "[DATE] 24h Lightning Deals Up to 35% OFF Overstock Items Info" at bounding box center [234, 46] width 293 height 10
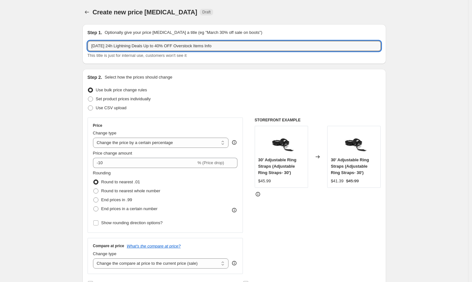
type input "[DATE] 24h Lightning Deals Up to 40% OFF Overstock Items Info"
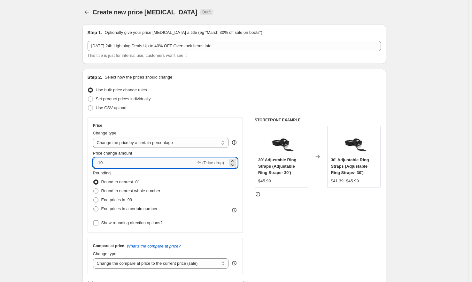
drag, startPoint x: 104, startPoint y: 162, endPoint x: 117, endPoint y: 164, distance: 12.7
click at [104, 162] on input "-10" at bounding box center [144, 163] width 103 height 10
type input "-1"
type input "-40"
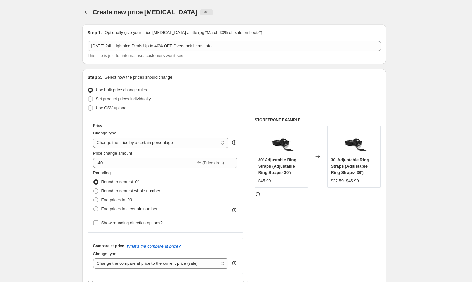
drag, startPoint x: 418, startPoint y: 173, endPoint x: 383, endPoint y: 174, distance: 34.8
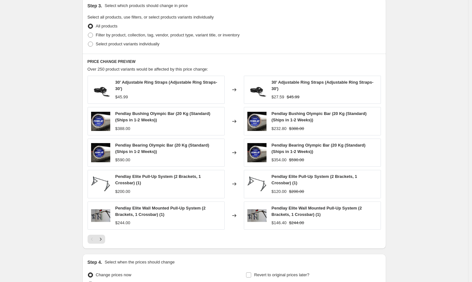
scroll to position [305, 0]
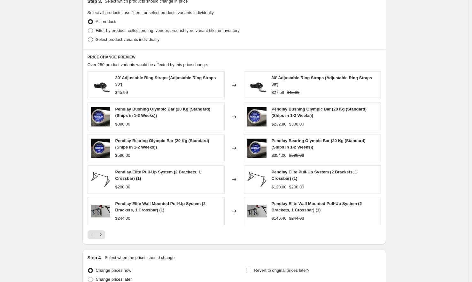
click at [159, 36] on span "Select product variants individually" at bounding box center [128, 39] width 64 height 6
click at [88, 37] on input "Select product variants individually" at bounding box center [88, 37] width 0 height 0
radio input "true"
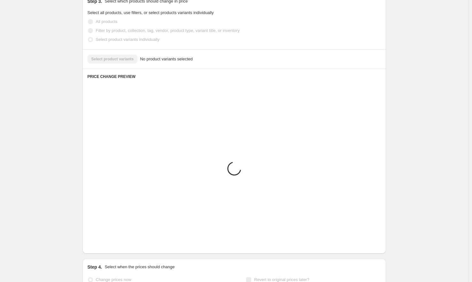
scroll to position [215, 0]
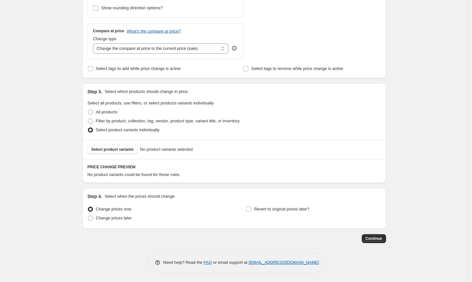
click at [126, 157] on div "Select product variants No product variants selected" at bounding box center [233, 149] width 303 height 19
click at [129, 152] on span "Select product variants" at bounding box center [112, 149] width 42 height 5
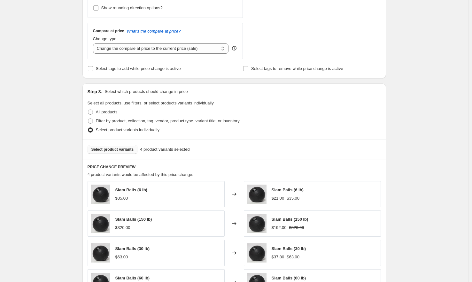
scroll to position [346, 0]
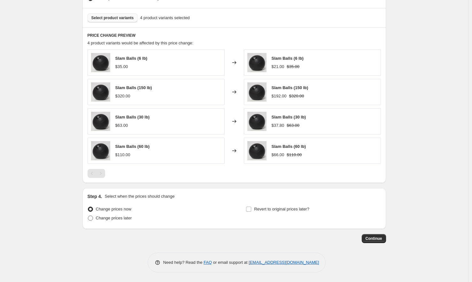
click at [109, 217] on span "Change prices later" at bounding box center [114, 218] width 36 height 5
click at [88, 216] on input "Change prices later" at bounding box center [88, 216] width 0 height 0
radio input "true"
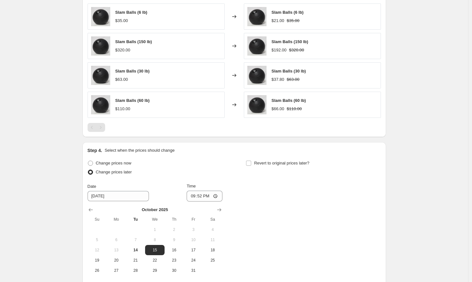
scroll to position [397, 0]
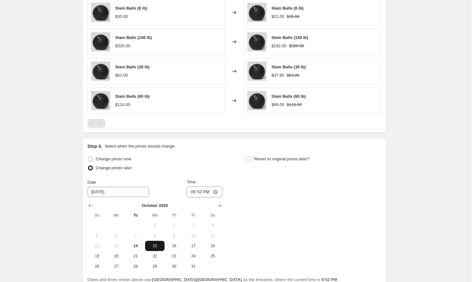
click at [155, 244] on span "15" at bounding box center [155, 245] width 14 height 5
click at [197, 193] on input "21:52" at bounding box center [205, 192] width 36 height 11
type input "00:00"
click at [289, 156] on label "Revert to original prices later?" at bounding box center [278, 159] width 64 height 9
click at [289, 157] on span "Revert to original prices later?" at bounding box center [281, 158] width 55 height 5
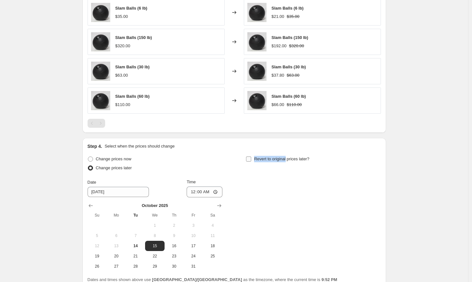
click at [251, 157] on input "Revert to original prices later?" at bounding box center [248, 158] width 5 height 5
checkbox input "true"
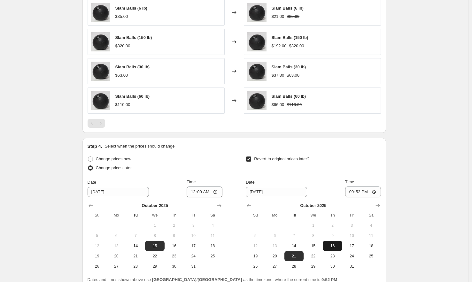
click at [337, 246] on span "16" at bounding box center [332, 245] width 14 height 5
type input "[DATE]"
click at [351, 193] on input "21:52" at bounding box center [363, 192] width 36 height 11
type input "06:00"
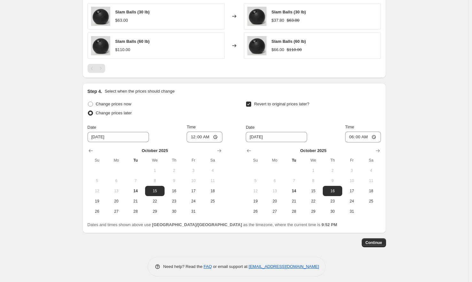
scroll to position [456, 0]
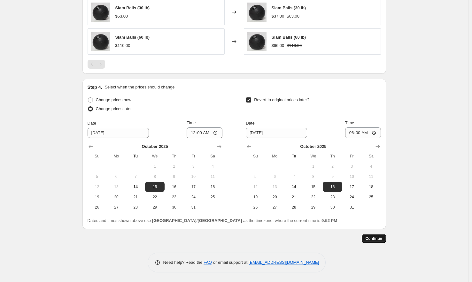
click at [382, 237] on span "Continue" at bounding box center [373, 238] width 17 height 5
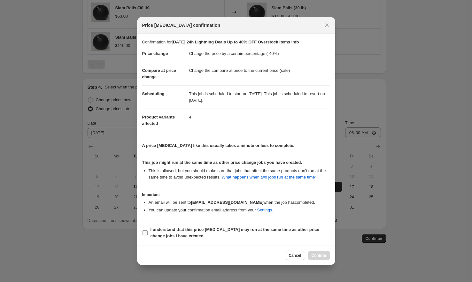
drag, startPoint x: 241, startPoint y: 240, endPoint x: 249, endPoint y: 238, distance: 8.2
click at [241, 239] on span "I understand that this price [MEDICAL_DATA] may run at the same time as other p…" at bounding box center [239, 232] width 179 height 13
click at [148, 235] on input "I understand that this price [MEDICAL_DATA] may run at the same time as other p…" at bounding box center [144, 232] width 5 height 5
checkbox input "true"
click at [325, 255] on button "Confirm" at bounding box center [319, 255] width 22 height 9
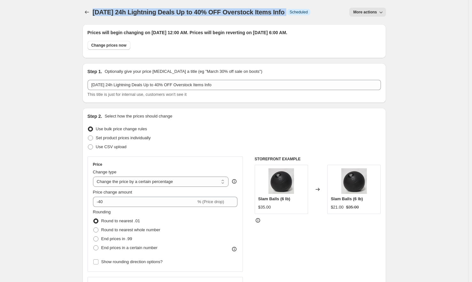
drag, startPoint x: 315, startPoint y: 14, endPoint x: 95, endPoint y: 14, distance: 219.1
click at [95, 14] on div "[DATE] 24h Lightning Deals Up to 40% OFF Overstock Items Info Info Scheduled" at bounding box center [202, 12] width 218 height 9
copy div "[DATE] 24h Lightning Deals Up to 40% OFF Overstock Items Info Info"
click at [90, 11] on icon "Price change jobs" at bounding box center [87, 12] width 6 height 6
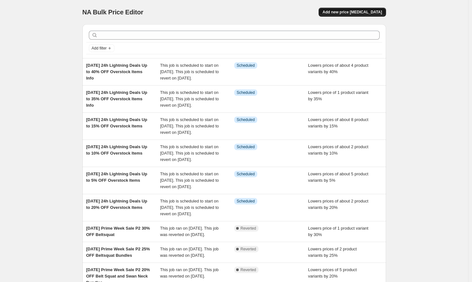
click at [377, 14] on span "Add new price [MEDICAL_DATA]" at bounding box center [351, 12] width 59 height 5
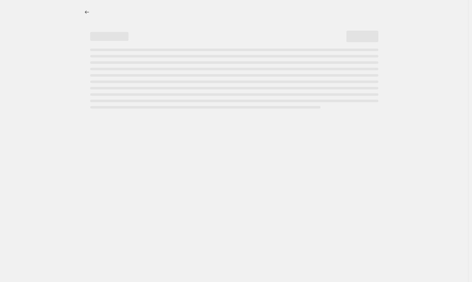
select select "percentage"
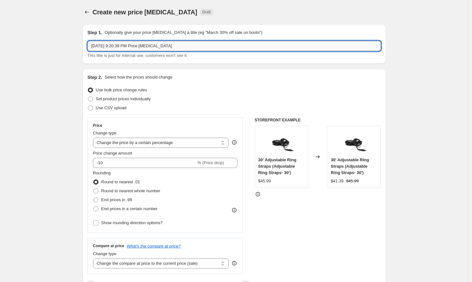
drag, startPoint x: 226, startPoint y: 47, endPoint x: 96, endPoint y: 42, distance: 129.7
click at [97, 41] on input "[DATE] 9:20:39 PM Price [MEDICAL_DATA]" at bounding box center [234, 46] width 293 height 10
paste input "[PERSON_NAME] 15 2025 24h Lightning Deals Up to 40% OFF Overstock Items Info In…"
drag, startPoint x: 184, startPoint y: 45, endPoint x: 189, endPoint y: 48, distance: 6.1
click at [184, 45] on input "[DATE] 24h Lightning Deals Up to 40% OFF Overstock Items Info Info" at bounding box center [234, 46] width 293 height 10
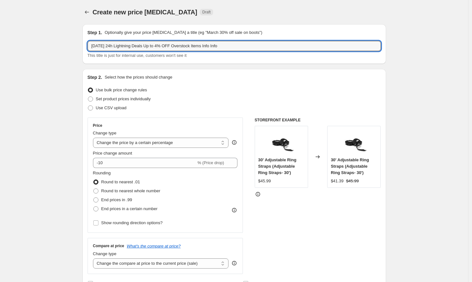
type input "[DATE] 24h Lightning Deals Up to 45% OFF Overstock Items Info Info"
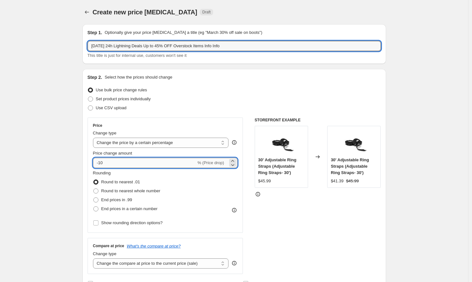
click at [109, 166] on input "-10" at bounding box center [144, 163] width 103 height 10
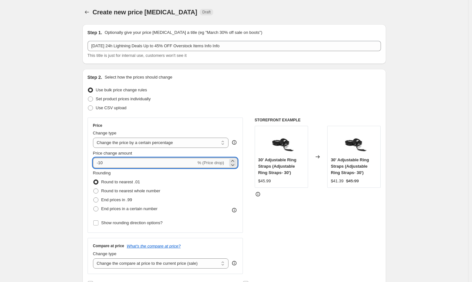
type input "-1"
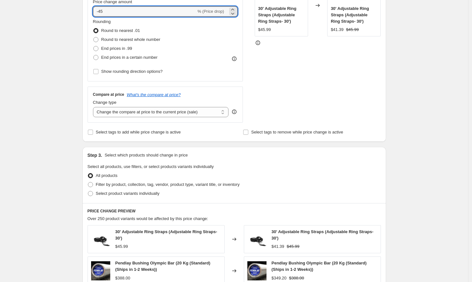
scroll to position [239, 0]
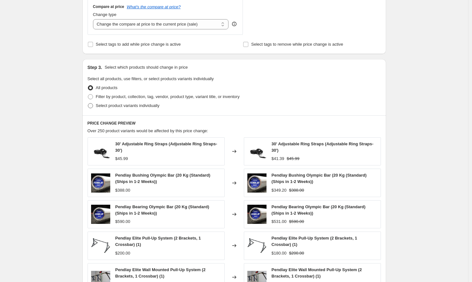
type input "-45"
click at [121, 107] on span "Select product variants individually" at bounding box center [128, 105] width 64 height 5
click at [88, 103] on input "Select product variants individually" at bounding box center [88, 103] width 0 height 0
radio input "true"
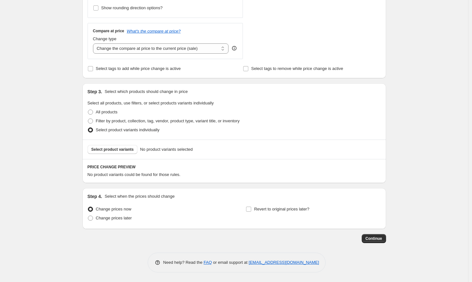
scroll to position [215, 0]
click at [116, 149] on span "Select product variants" at bounding box center [112, 149] width 42 height 5
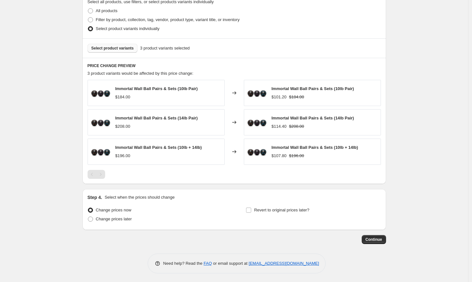
scroll to position [317, 0]
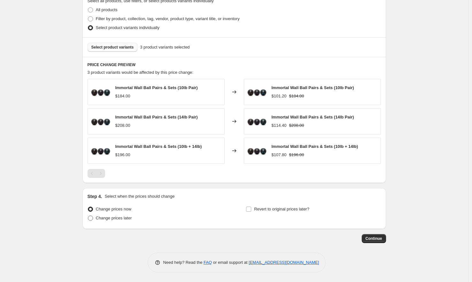
click at [121, 217] on span "Change prices later" at bounding box center [114, 218] width 36 height 5
click at [88, 216] on input "Change prices later" at bounding box center [88, 216] width 0 height 0
radio input "true"
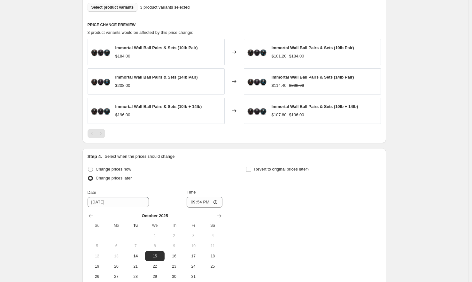
scroll to position [426, 0]
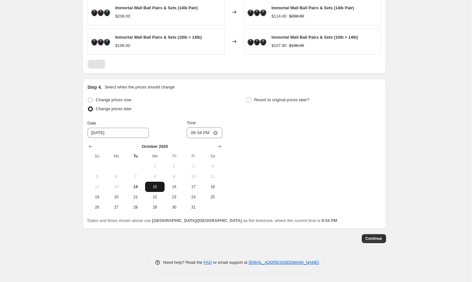
click at [156, 186] on span "15" at bounding box center [155, 186] width 14 height 5
click at [194, 133] on input "21:54" at bounding box center [205, 132] width 36 height 11
type input "00:00"
drag, startPoint x: 311, startPoint y: 129, endPoint x: 288, endPoint y: 116, distance: 26.3
click at [311, 128] on div "Change prices now Change prices later Date [DATE] Time 00:00 [DATE] Su Mo Tu We…" at bounding box center [234, 153] width 293 height 117
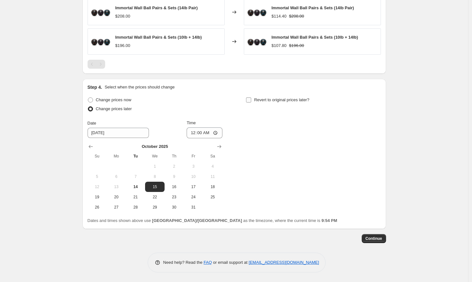
click at [278, 99] on span "Revert to original prices later?" at bounding box center [281, 99] width 55 height 5
click at [251, 99] on input "Revert to original prices later?" at bounding box center [248, 99] width 5 height 5
checkbox input "true"
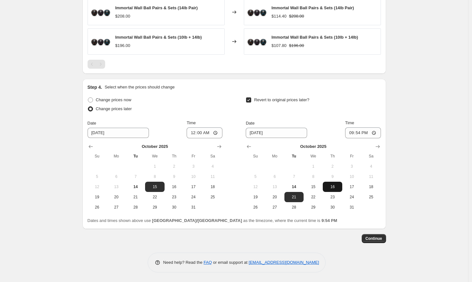
click at [335, 186] on span "16" at bounding box center [332, 186] width 14 height 5
type input "[DATE]"
click at [352, 133] on input "21:54" at bounding box center [363, 132] width 36 height 11
type input "06:00"
drag, startPoint x: 422, startPoint y: 141, endPoint x: 406, endPoint y: 178, distance: 40.0
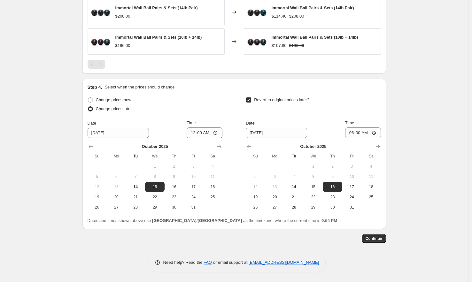
click at [377, 240] on span "Continue" at bounding box center [373, 238] width 17 height 5
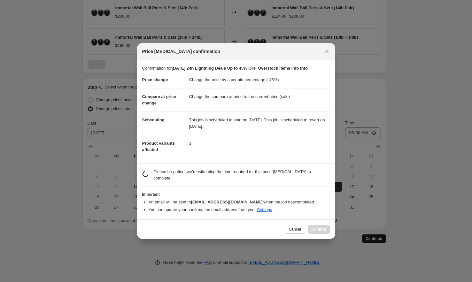
scroll to position [0, 0]
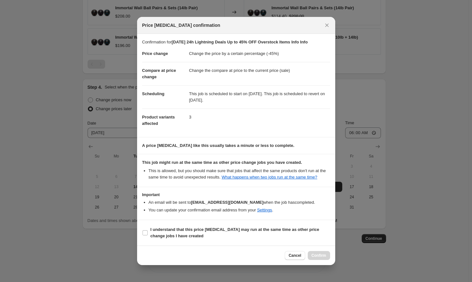
drag, startPoint x: 240, startPoint y: 246, endPoint x: 269, endPoint y: 248, distance: 29.2
click at [240, 239] on span "I understand that this price [MEDICAL_DATA] may run at the same time as other p…" at bounding box center [239, 232] width 179 height 13
click at [148, 235] on input "I understand that this price [MEDICAL_DATA] may run at the same time as other p…" at bounding box center [144, 232] width 5 height 5
checkbox input "true"
click at [317, 258] on span "Confirm" at bounding box center [318, 255] width 15 height 5
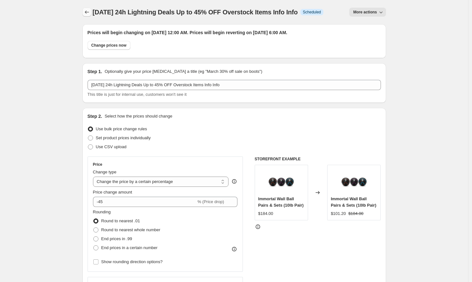
click at [91, 14] on button "Price change jobs" at bounding box center [86, 12] width 9 height 9
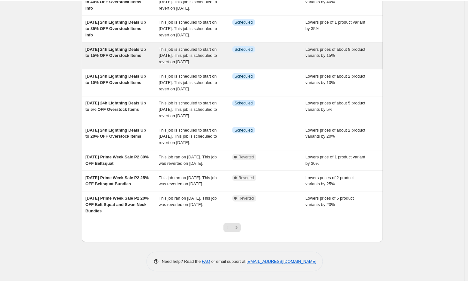
scroll to position [124, 0]
